Goal: Task Accomplishment & Management: Manage account settings

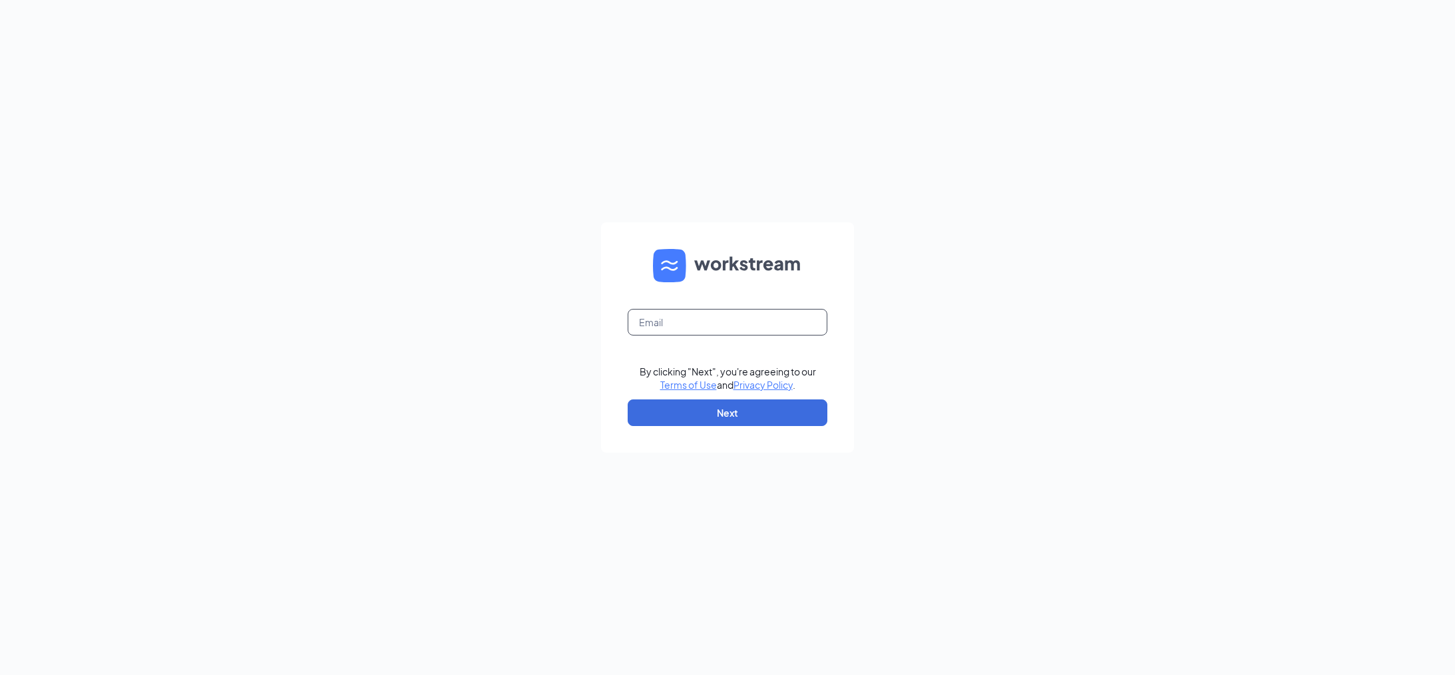
click at [687, 313] on input "text" at bounding box center [728, 322] width 200 height 27
type input "nickstrache@culvers.biz"
click at [688, 415] on button "Next" at bounding box center [728, 412] width 200 height 27
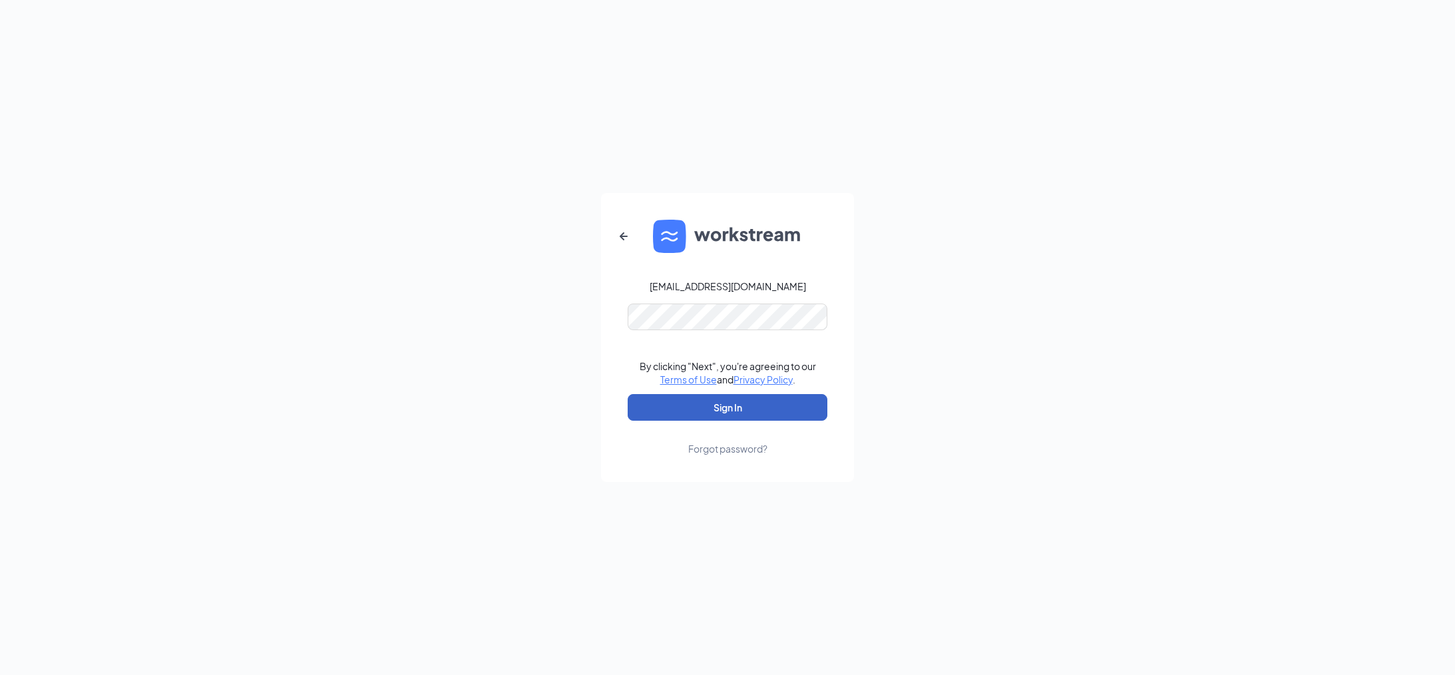
click at [726, 406] on button "Sign In" at bounding box center [728, 407] width 200 height 27
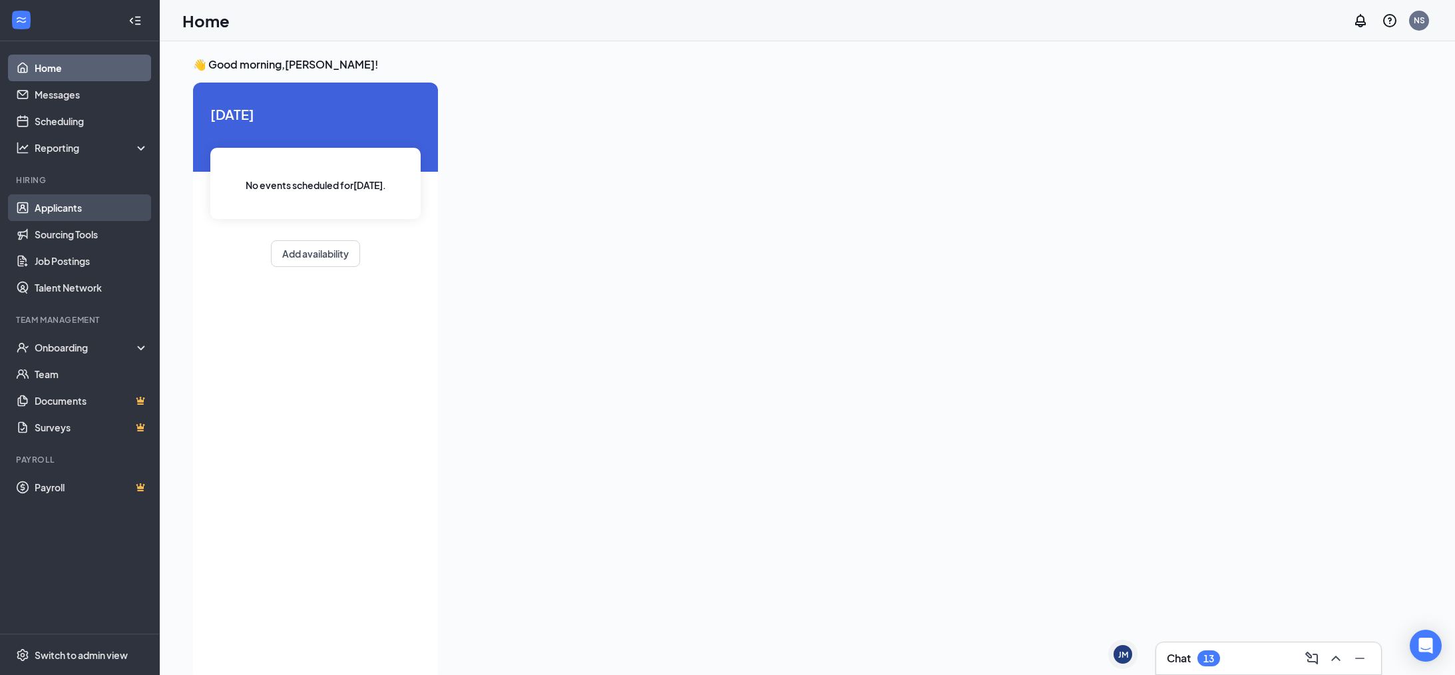
click at [43, 206] on link "Applicants" at bounding box center [92, 207] width 114 height 27
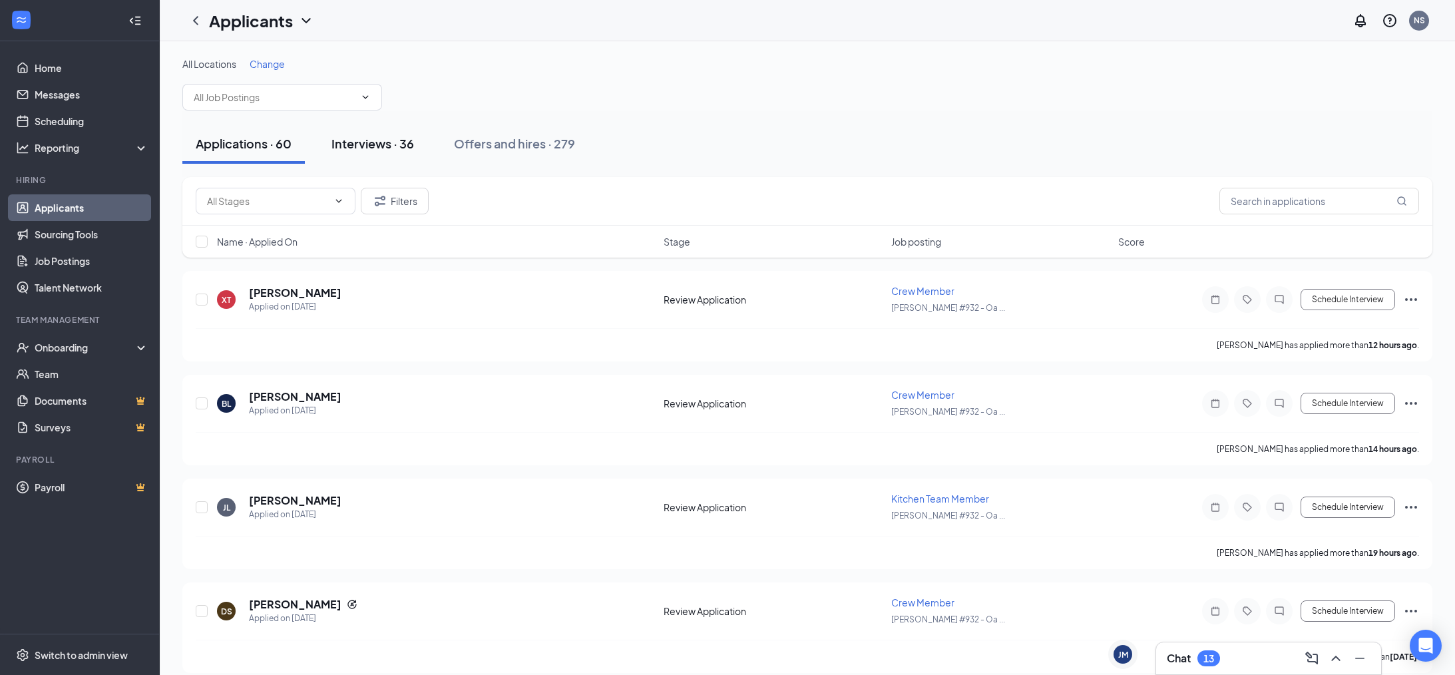
click at [413, 140] on div "Interviews · 36" at bounding box center [372, 143] width 83 height 17
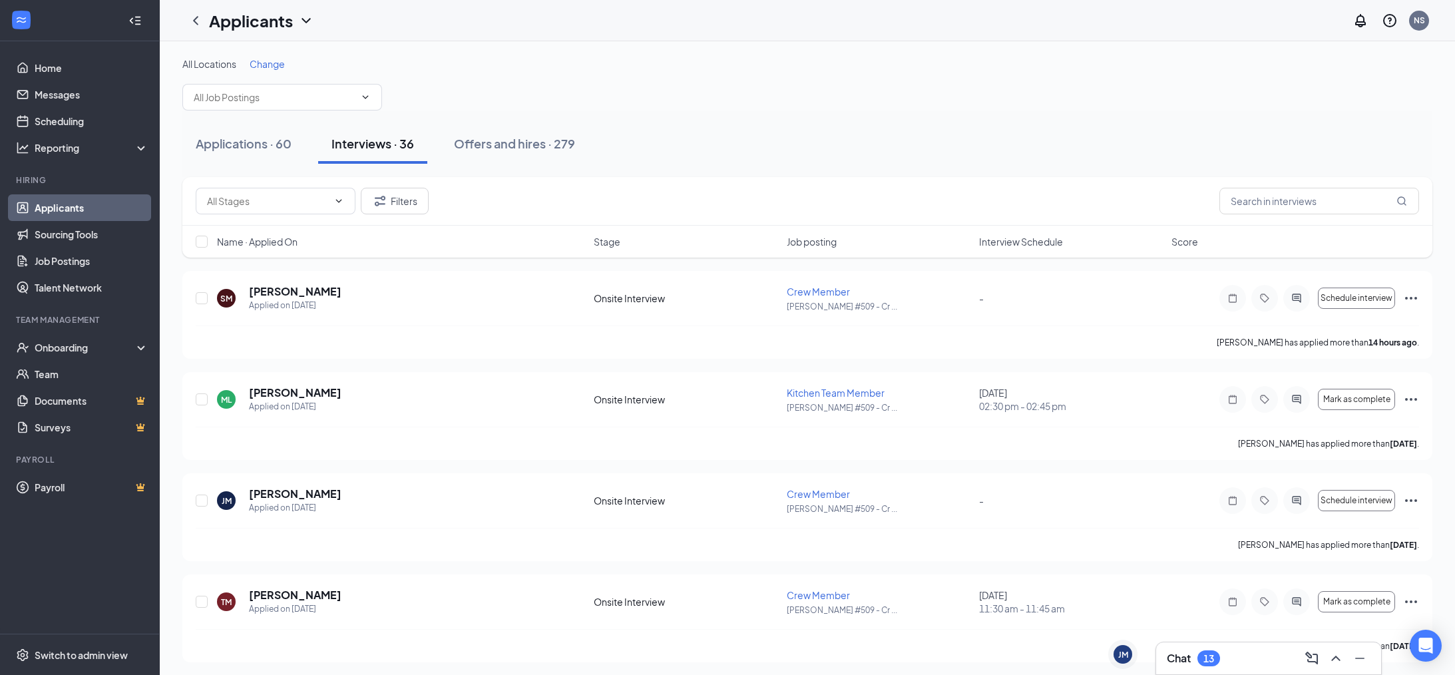
scroll to position [11, 0]
